Goal: Use online tool/utility: Utilize a website feature to perform a specific function

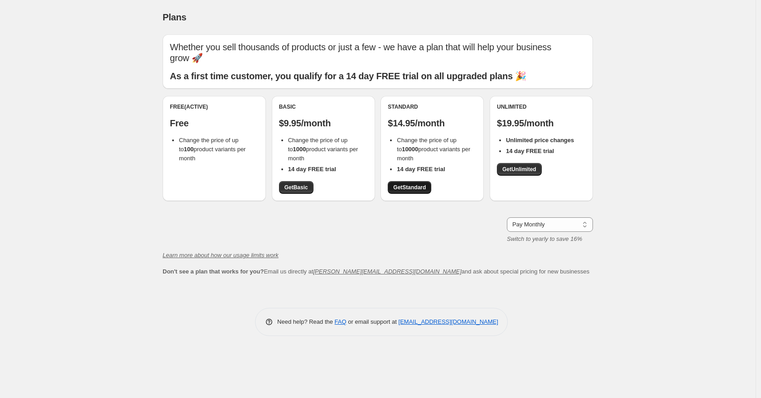
click at [410, 184] on span "Get Standard" at bounding box center [409, 187] width 33 height 7
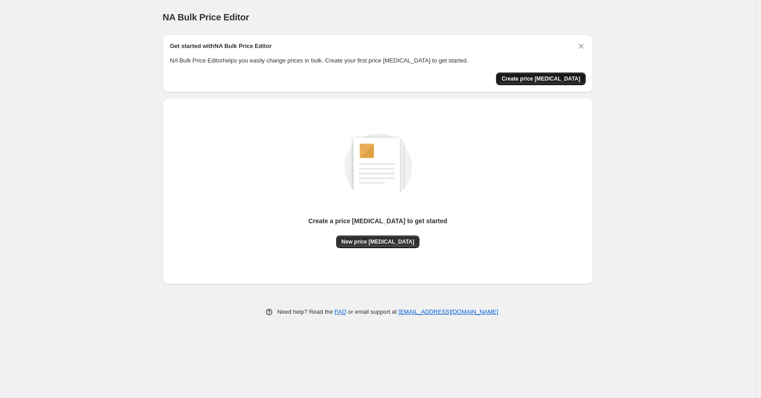
click at [533, 78] on span "Create price [MEDICAL_DATA]" at bounding box center [540, 78] width 79 height 7
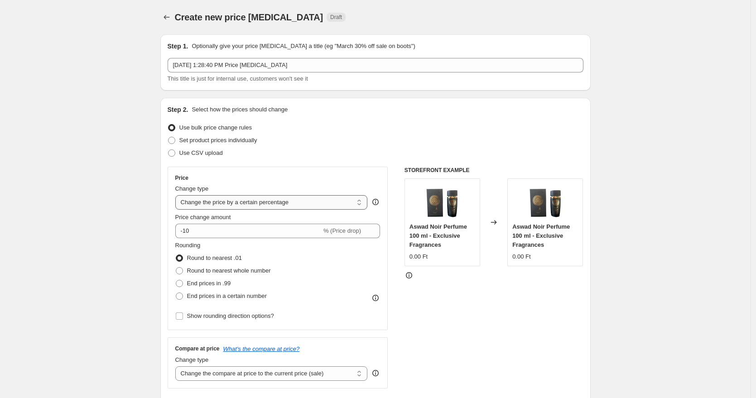
click at [257, 206] on select "Change the price to a certain amount Change the price by a certain amount Chang…" at bounding box center [271, 202] width 192 height 14
click at [177, 195] on select "Change the price to a certain amount Change the price by a certain amount Chang…" at bounding box center [271, 202] width 192 height 14
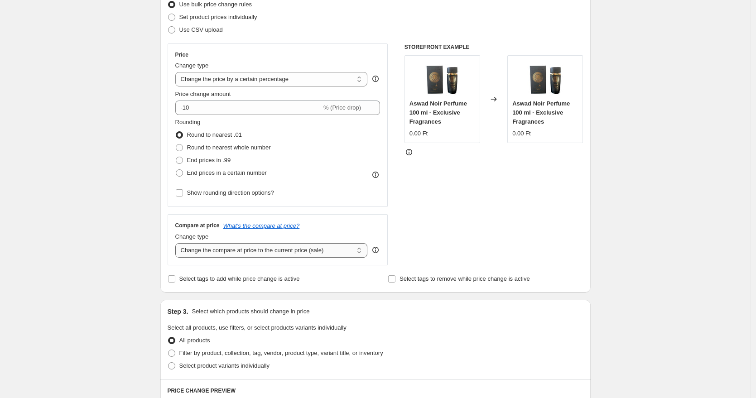
scroll to position [130, 0]
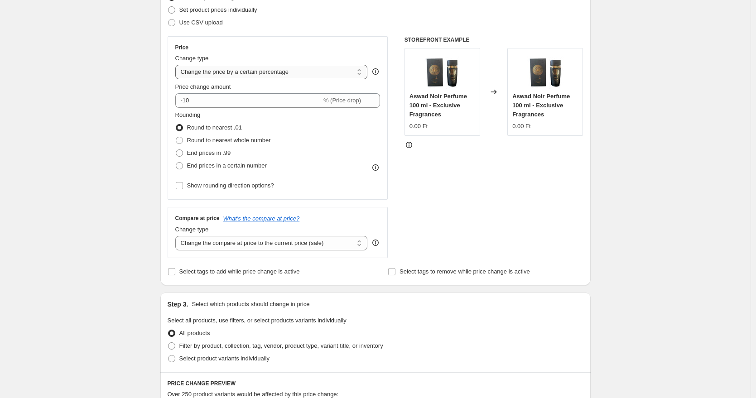
click at [249, 76] on select "Change the price to a certain amount Change the price by a certain amount Chang…" at bounding box center [271, 72] width 192 height 14
select select "by"
click at [177, 65] on select "Change the price to a certain amount Change the price by a certain amount Chang…" at bounding box center [271, 72] width 192 height 14
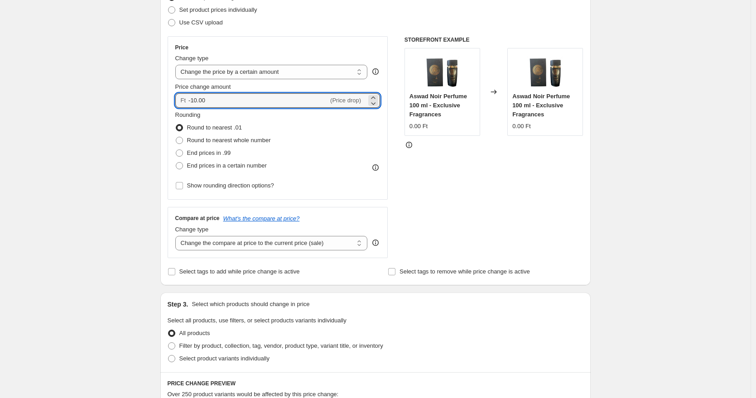
drag, startPoint x: 229, startPoint y: 103, endPoint x: 163, endPoint y: 101, distance: 65.7
click at [163, 101] on div "Step 2. Select how the prices should change Use bulk price change rules Set pro…" at bounding box center [375, 126] width 430 height 318
click at [489, 186] on div "STOREFRONT EXAMPLE Aswad Noir Perfume 100 ml - Exclusive Fragrances 0.00 Ft Cha…" at bounding box center [493, 147] width 179 height 222
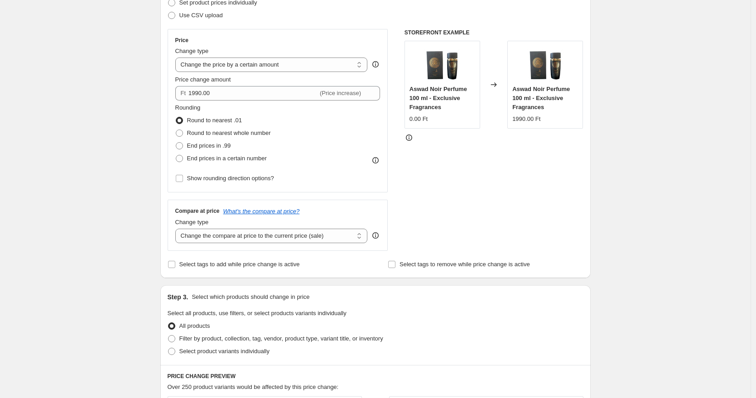
scroll to position [0, 0]
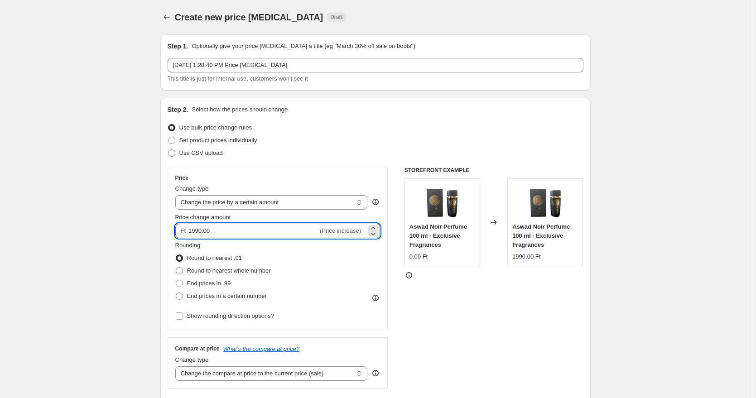
click at [224, 235] on input "1990.00" at bounding box center [253, 231] width 130 height 14
type input "2990.00"
click at [469, 306] on div "STOREFRONT EXAMPLE Aswad Noir Perfume 100 ml - Exclusive Fragrances 0.00 Ft Cha…" at bounding box center [493, 278] width 179 height 222
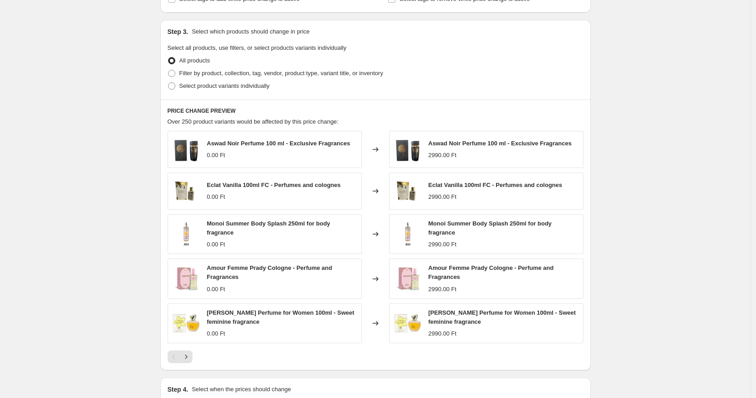
scroll to position [516, 0]
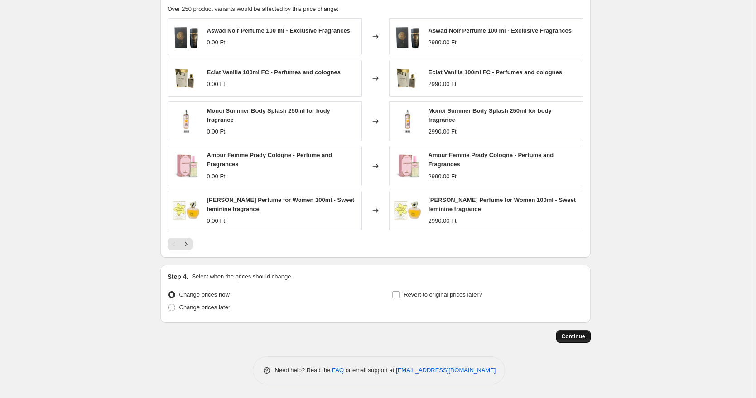
click at [563, 338] on span "Continue" at bounding box center [573, 336] width 24 height 7
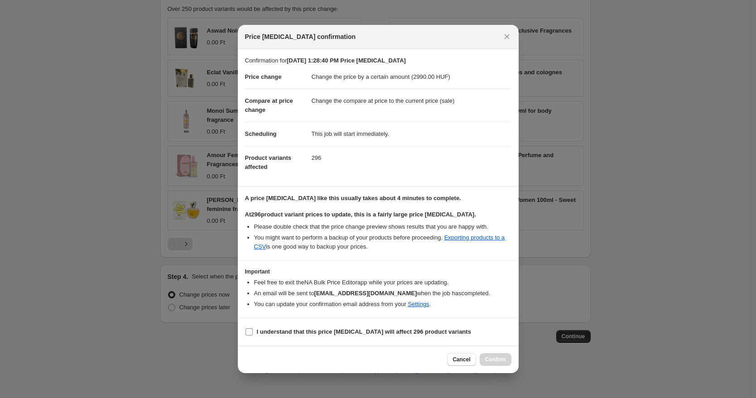
drag, startPoint x: 360, startPoint y: 328, endPoint x: 375, endPoint y: 337, distance: 17.9
click at [360, 329] on b "I understand that this price change job will affect 296 product variants" at bounding box center [364, 331] width 214 height 7
click at [253, 329] on input "I understand that this price change job will affect 296 product variants" at bounding box center [248, 331] width 7 height 7
checkbox input "true"
click at [486, 361] on span "Confirm" at bounding box center [495, 359] width 21 height 7
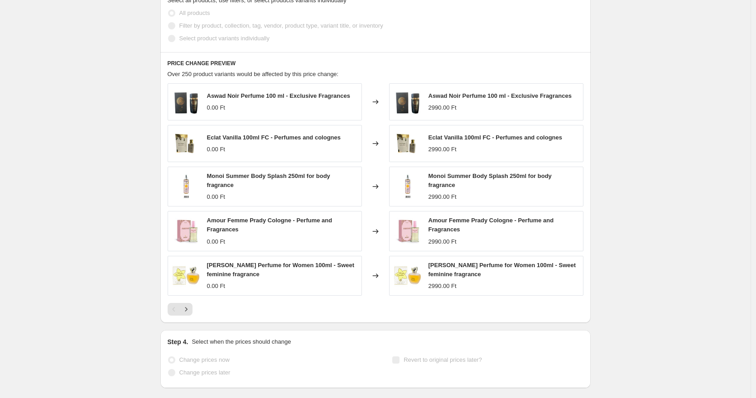
scroll to position [539, 0]
